Goal: Entertainment & Leisure: Consume media (video, audio)

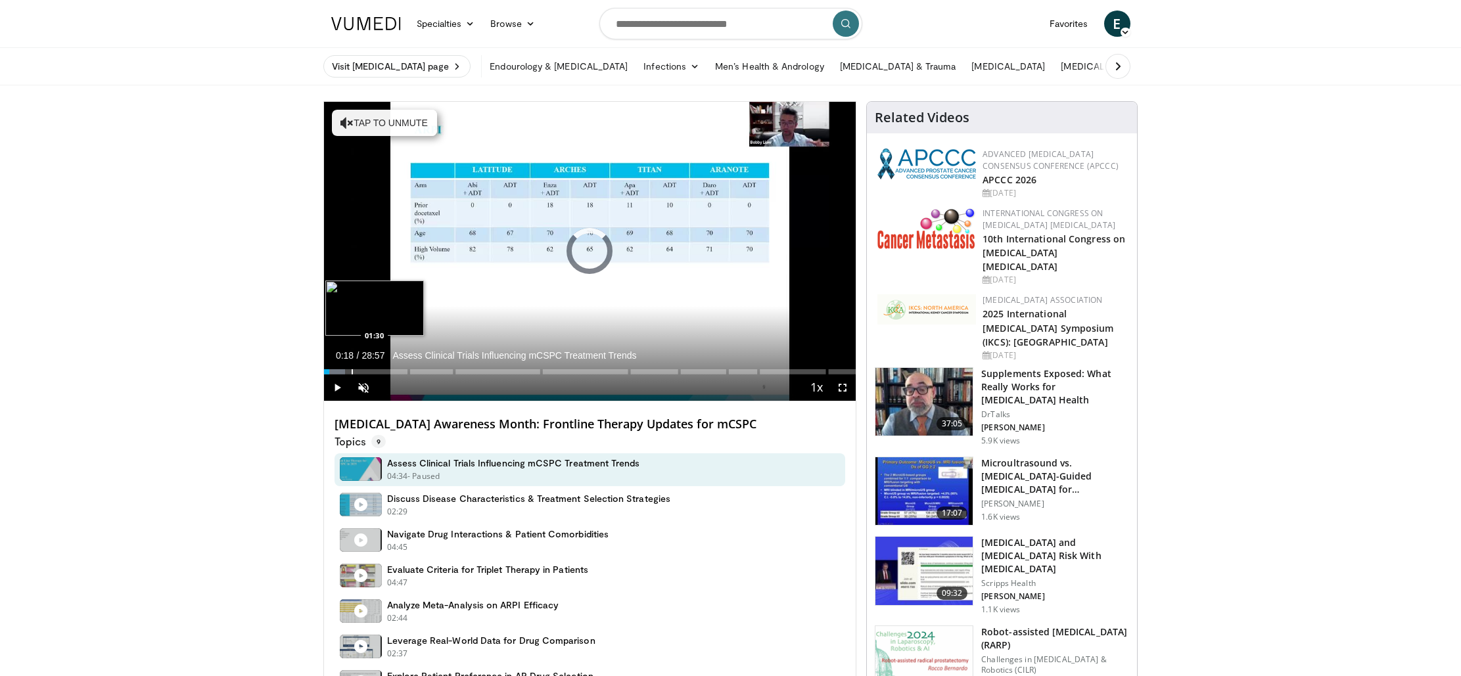
click at [352, 372] on div "Progress Bar" at bounding box center [352, 371] width 1 height 5
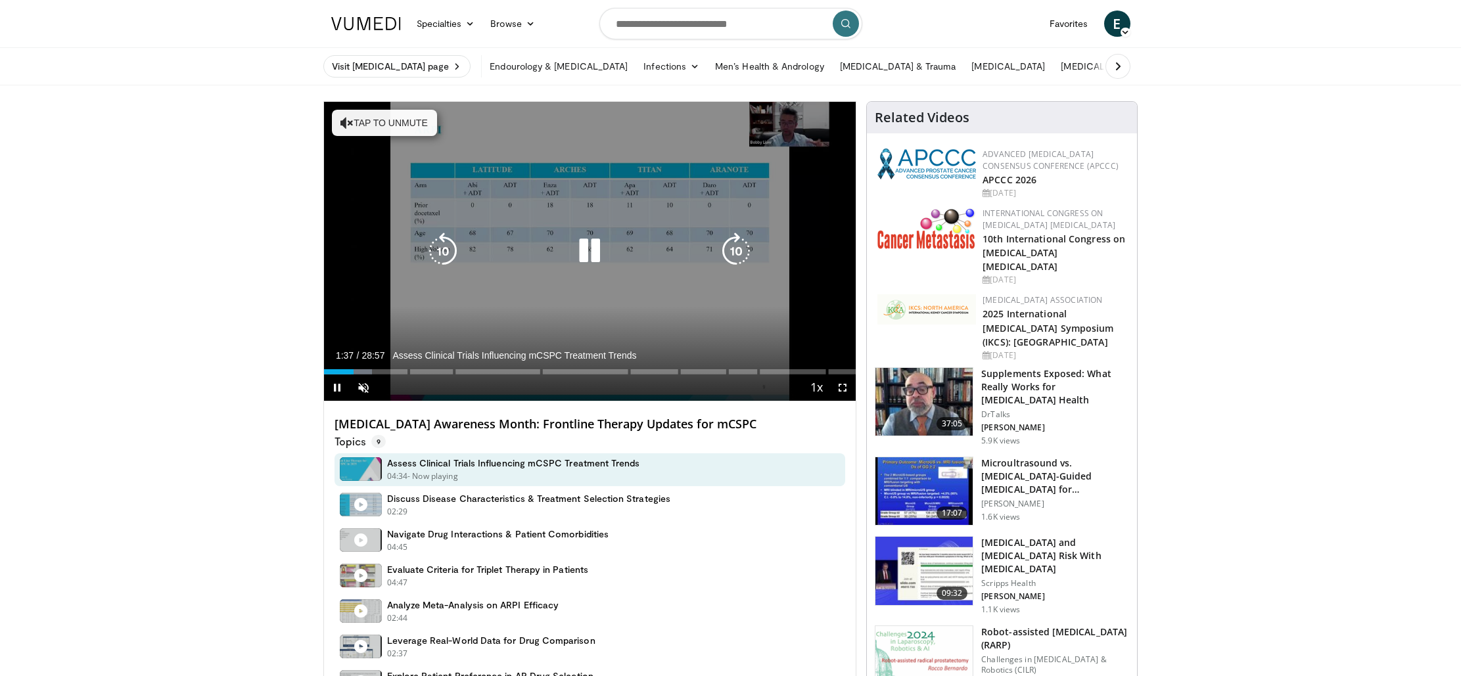
click at [350, 122] on icon "Video Player" at bounding box center [346, 122] width 13 height 13
